Goal: Task Accomplishment & Management: Use online tool/utility

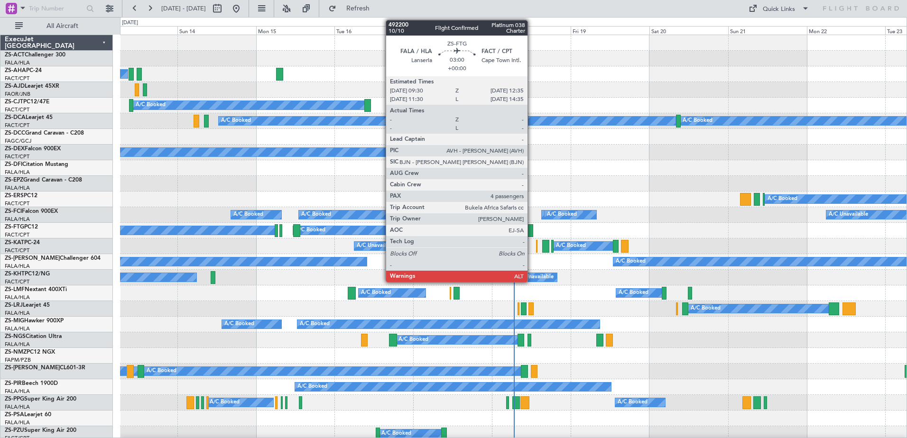
click at [532, 234] on div at bounding box center [528, 230] width 10 height 13
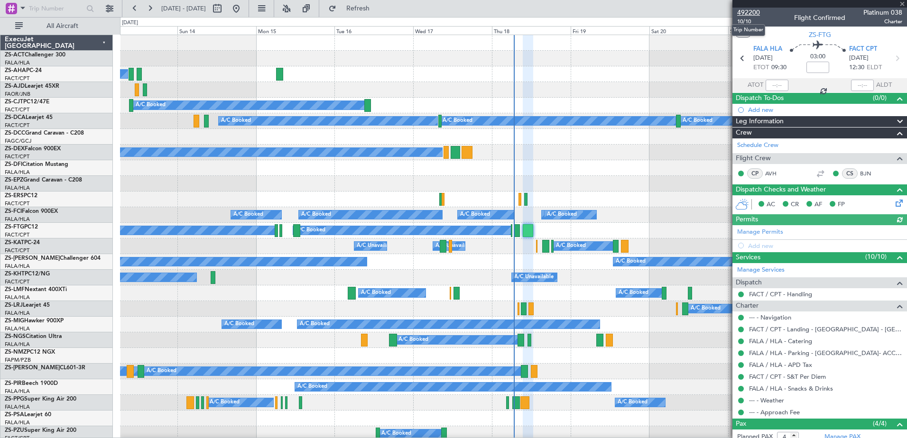
click at [743, 14] on span "492200" at bounding box center [748, 13] width 23 height 10
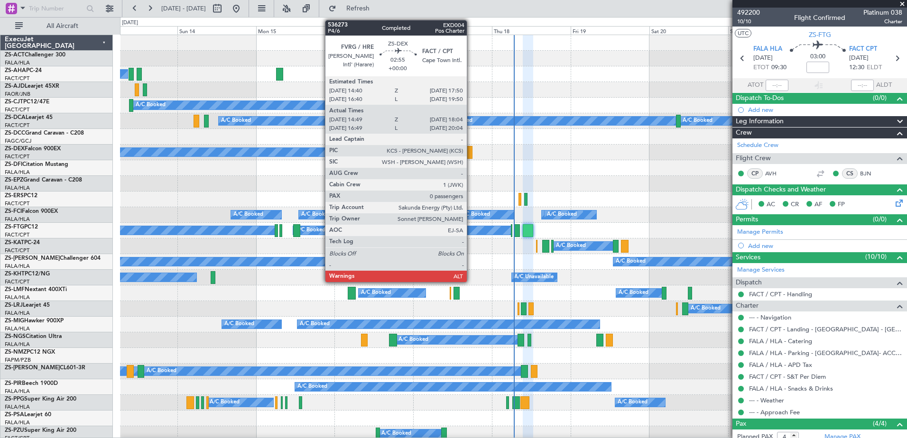
click at [466, 153] on div at bounding box center [466, 152] width 11 height 13
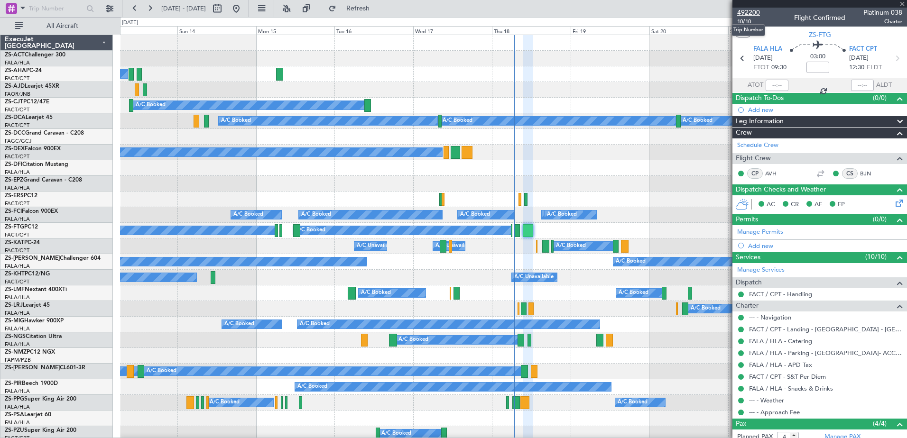
click at [750, 12] on span "492200" at bounding box center [748, 13] width 23 height 10
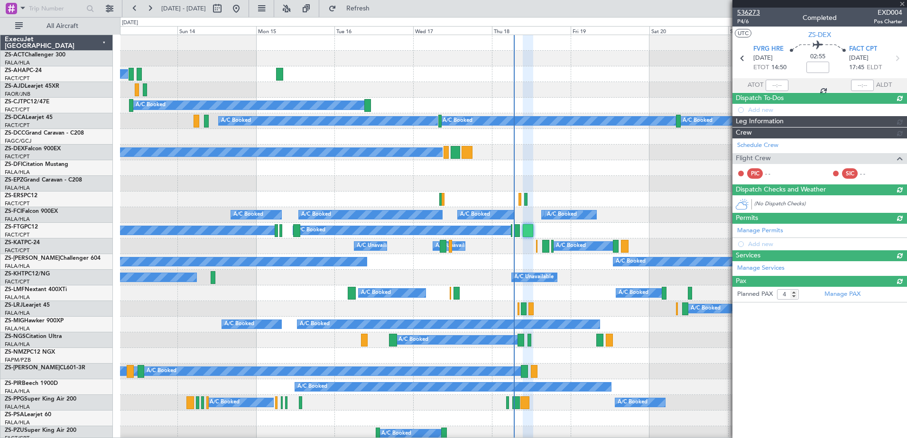
type input "14:59"
type input "17:59"
type input "0"
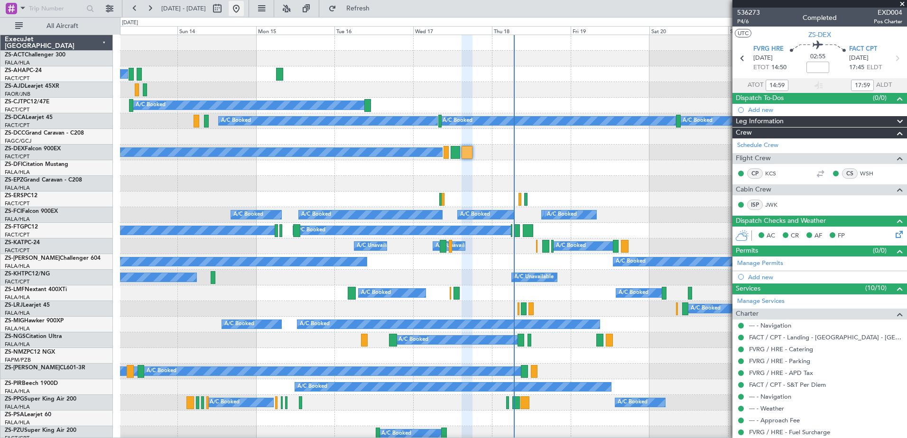
drag, startPoint x: 266, startPoint y: 9, endPoint x: 259, endPoint y: 10, distance: 6.7
click at [244, 9] on button at bounding box center [236, 8] width 15 height 15
click at [225, 7] on button at bounding box center [217, 8] width 15 height 15
select select "9"
select select "2025"
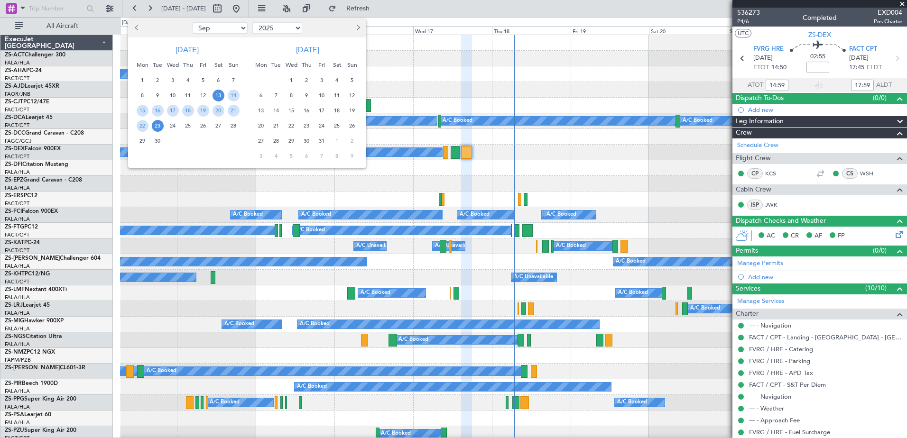
click at [259, 94] on span "6" at bounding box center [261, 96] width 12 height 12
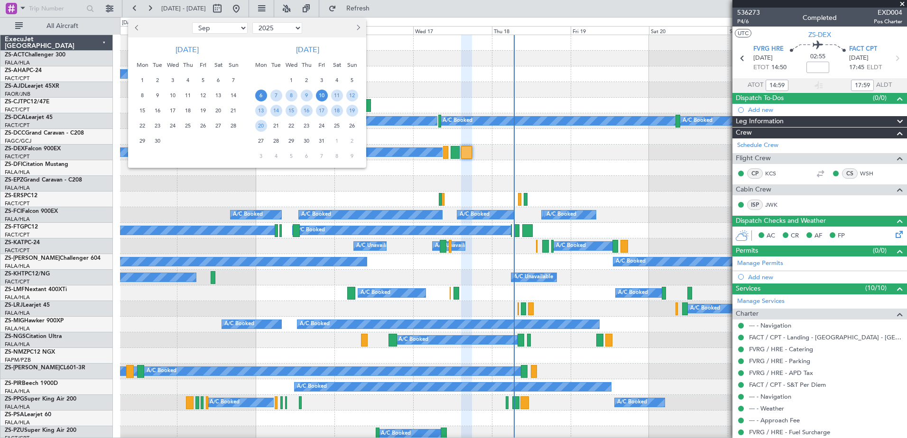
click at [322, 96] on span "10" at bounding box center [322, 96] width 12 height 12
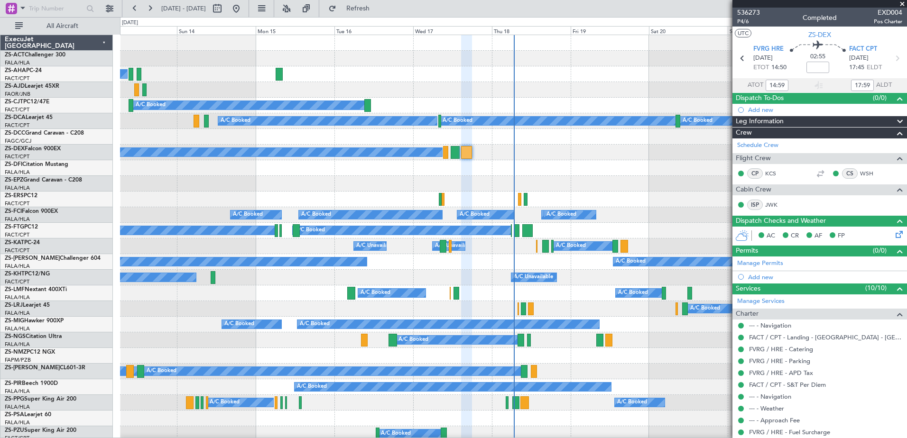
select select "10"
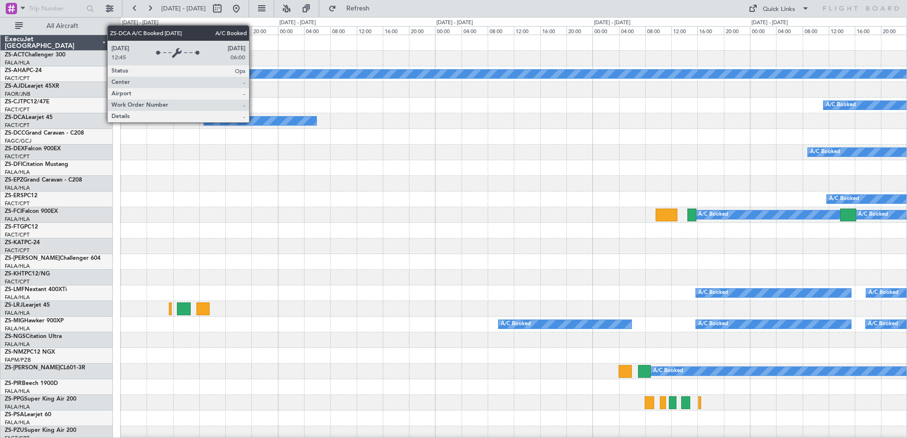
click at [253, 122] on div "A/C Booked" at bounding box center [260, 121] width 112 height 9
